Goal: Transaction & Acquisition: Purchase product/service

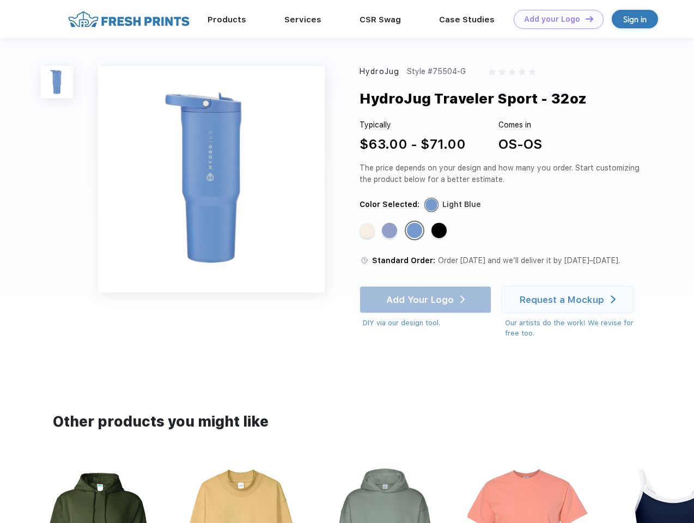
click at [555, 19] on link "Add your Logo Design Tool" at bounding box center [559, 19] width 90 height 19
click at [0, 0] on div "Design Tool" at bounding box center [0, 0] width 0 height 0
click at [584, 19] on link "Add your Logo Design Tool" at bounding box center [559, 19] width 90 height 19
click at [57, 82] on img at bounding box center [57, 82] width 32 height 32
click at [368, 231] on div "Standard Color" at bounding box center [367, 230] width 15 height 15
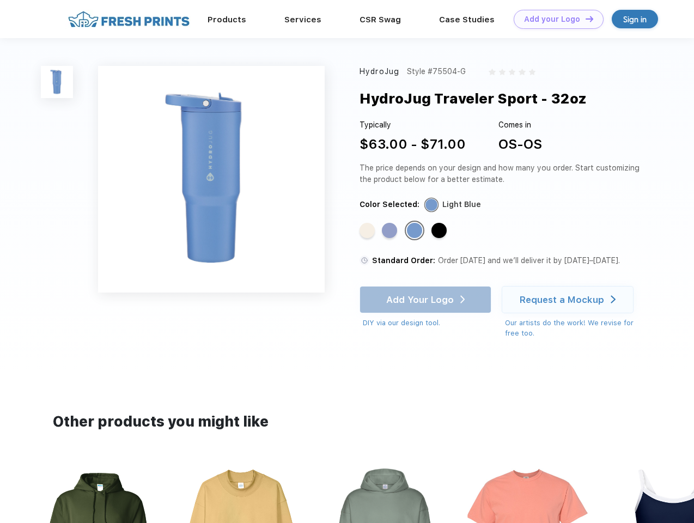
click at [391, 231] on div "Standard Color" at bounding box center [389, 230] width 15 height 15
click at [416, 231] on div "Standard Color" at bounding box center [414, 230] width 15 height 15
click at [440, 231] on div "Standard Color" at bounding box center [438, 230] width 15 height 15
click at [427, 300] on div "Add Your Logo DIY via our design tool. Ah shoot! This product isn't up in our d…" at bounding box center [426, 307] width 132 height 42
click at [569, 300] on div "Request a Mockup" at bounding box center [562, 299] width 84 height 11
